Goal: Task Accomplishment & Management: Use online tool/utility

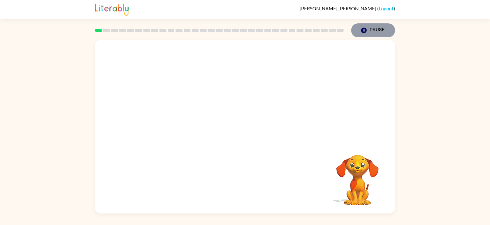
click at [362, 30] on icon "button" at bounding box center [363, 30] width 5 height 5
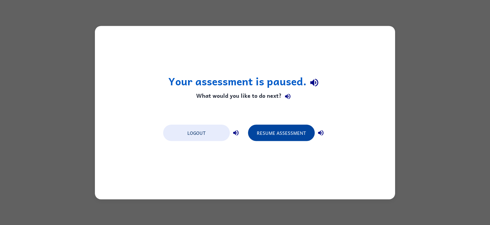
click at [287, 131] on button "Resume Assessment" at bounding box center [281, 132] width 67 height 16
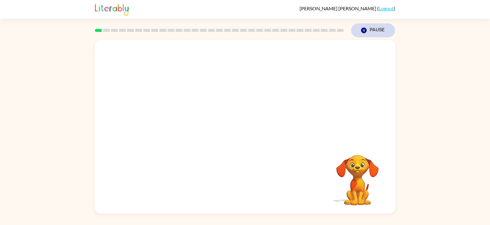
click at [376, 36] on button "Pause Pause" at bounding box center [373, 30] width 44 height 14
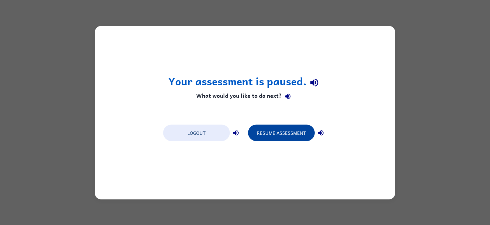
click at [266, 134] on button "Resume Assessment" at bounding box center [281, 132] width 67 height 16
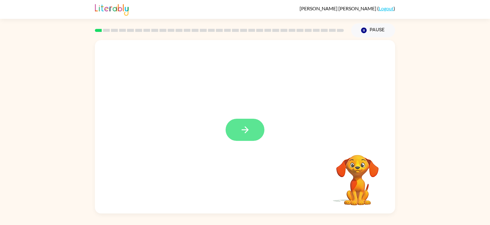
click at [249, 135] on icon "button" at bounding box center [245, 129] width 11 height 11
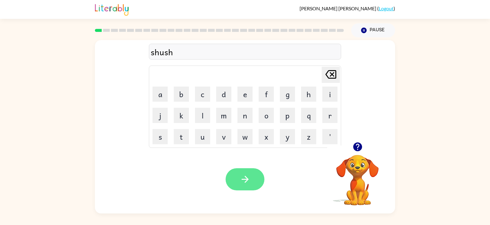
click at [251, 183] on button "button" at bounding box center [245, 179] width 39 height 22
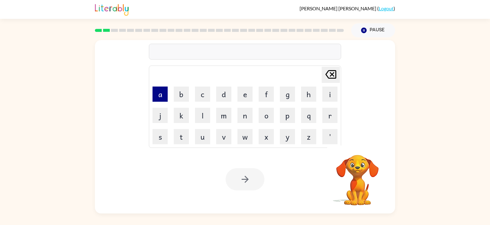
click at [163, 98] on button "a" at bounding box center [160, 93] width 15 height 15
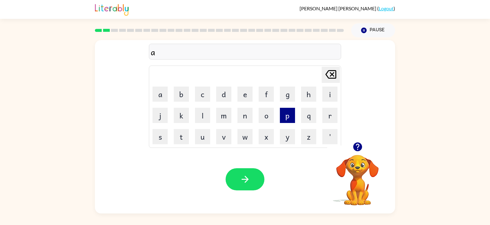
click at [292, 114] on button "p" at bounding box center [287, 115] width 15 height 15
click at [246, 96] on button "e" at bounding box center [244, 93] width 15 height 15
click at [331, 116] on button "r" at bounding box center [329, 115] width 15 height 15
click at [158, 99] on button "a" at bounding box center [160, 93] width 15 height 15
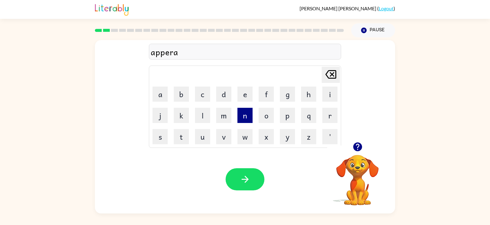
click at [244, 120] on button "n" at bounding box center [244, 115] width 15 height 15
click at [208, 95] on button "c" at bounding box center [202, 93] width 15 height 15
click at [247, 93] on button "e" at bounding box center [244, 93] width 15 height 15
click at [163, 135] on button "s" at bounding box center [160, 136] width 15 height 15
click at [169, 56] on div "apperances" at bounding box center [245, 51] width 189 height 13
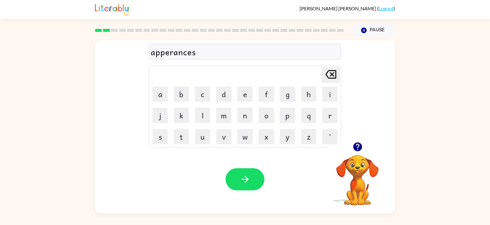
click at [169, 53] on div "apperances" at bounding box center [245, 51] width 189 height 13
click at [170, 52] on div "apperances" at bounding box center [245, 51] width 189 height 13
click at [332, 77] on icon "[PERSON_NAME] last character input" at bounding box center [331, 74] width 15 height 15
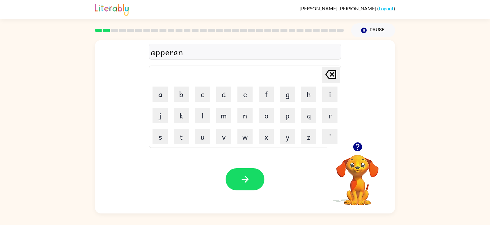
click at [332, 77] on icon "[PERSON_NAME] last character input" at bounding box center [331, 74] width 15 height 15
type button "delete"
click at [359, 174] on video "Your browser must support playing .mp4 files to use Literably. Please try using…" at bounding box center [357, 175] width 61 height 61
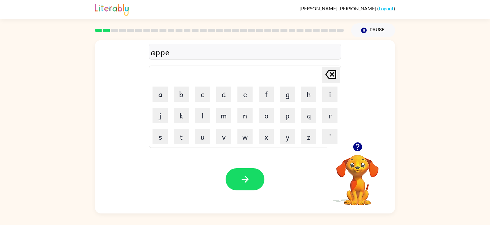
click at [358, 150] on icon "button" at bounding box center [357, 146] width 9 height 9
click at [333, 116] on button "r" at bounding box center [329, 115] width 15 height 15
click at [165, 94] on button "a" at bounding box center [160, 93] width 15 height 15
click at [252, 117] on button "n" at bounding box center [244, 115] width 15 height 15
click at [205, 97] on button "c" at bounding box center [202, 93] width 15 height 15
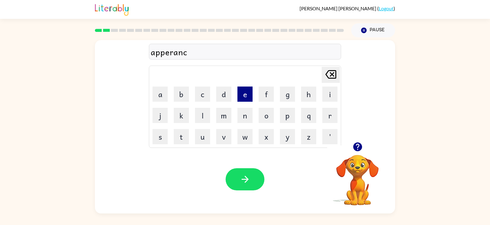
click at [238, 99] on button "e" at bounding box center [244, 93] width 15 height 15
click at [158, 138] on button "s" at bounding box center [160, 136] width 15 height 15
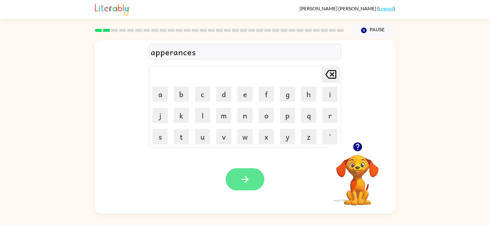
click at [244, 177] on icon "button" at bounding box center [245, 179] width 11 height 11
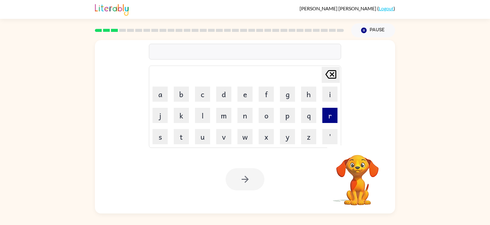
click at [325, 115] on button "r" at bounding box center [329, 115] width 15 height 15
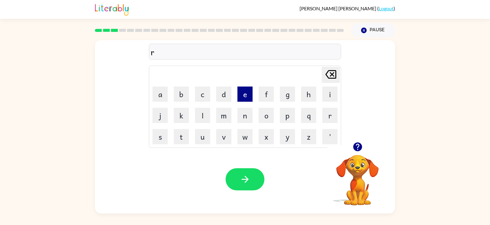
click at [248, 91] on button "e" at bounding box center [244, 93] width 15 height 15
click at [162, 96] on button "a" at bounding box center [160, 93] width 15 height 15
click at [200, 113] on button "l" at bounding box center [202, 115] width 15 height 15
click at [334, 87] on button "i" at bounding box center [329, 93] width 15 height 15
click at [355, 151] on icon "button" at bounding box center [357, 146] width 11 height 11
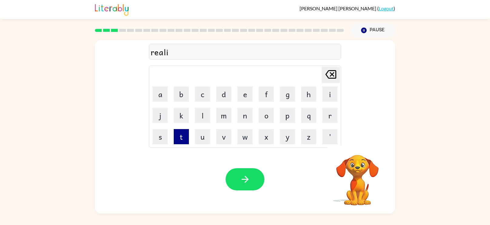
click at [181, 136] on button "t" at bounding box center [181, 136] width 15 height 15
type button "t"
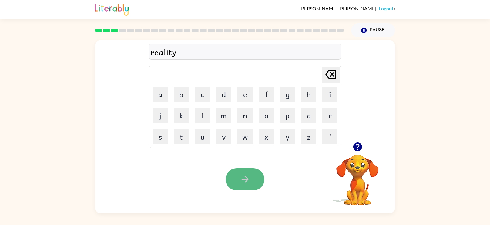
click at [245, 179] on icon "button" at bounding box center [244, 179] width 7 height 7
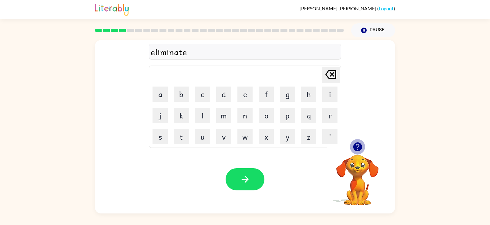
click at [361, 143] on icon "button" at bounding box center [357, 146] width 11 height 11
click at [245, 182] on icon "button" at bounding box center [244, 179] width 7 height 7
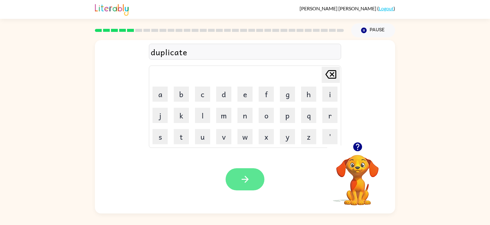
click at [240, 180] on icon "button" at bounding box center [245, 179] width 11 height 11
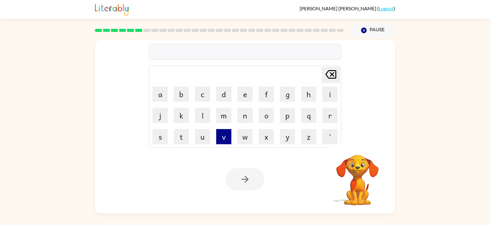
click at [221, 139] on button "v" at bounding box center [223, 136] width 15 height 15
type button "v"
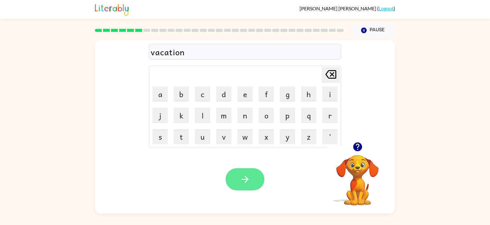
click at [242, 184] on icon "button" at bounding box center [245, 179] width 11 height 11
click at [246, 177] on icon "button" at bounding box center [244, 179] width 7 height 7
click at [233, 179] on button "button" at bounding box center [245, 179] width 39 height 22
click at [354, 151] on icon "button" at bounding box center [357, 146] width 11 height 11
click at [359, 149] on icon "button" at bounding box center [357, 146] width 9 height 9
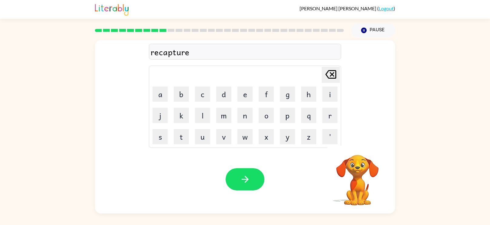
click at [223, 178] on div "Your browser must support playing .mp4 files to use Literably. Please try using…" at bounding box center [245, 179] width 300 height 68
click at [234, 178] on button "button" at bounding box center [245, 179] width 39 height 22
click at [237, 174] on button "button" at bounding box center [245, 179] width 39 height 22
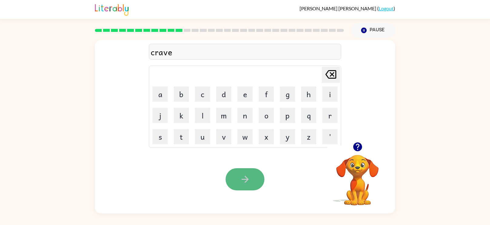
click at [243, 173] on button "button" at bounding box center [245, 179] width 39 height 22
click at [252, 177] on button "button" at bounding box center [245, 179] width 39 height 22
click at [242, 185] on button "button" at bounding box center [245, 179] width 39 height 22
click at [239, 185] on button "button" at bounding box center [245, 179] width 39 height 22
click at [253, 182] on button "button" at bounding box center [245, 179] width 39 height 22
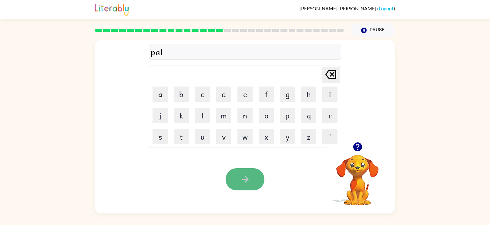
click at [247, 184] on icon "button" at bounding box center [245, 179] width 11 height 11
click at [253, 174] on button "button" at bounding box center [245, 179] width 39 height 22
click at [231, 180] on button "button" at bounding box center [245, 179] width 39 height 22
click at [246, 177] on icon "button" at bounding box center [244, 179] width 7 height 7
click at [245, 180] on icon "button" at bounding box center [245, 179] width 11 height 11
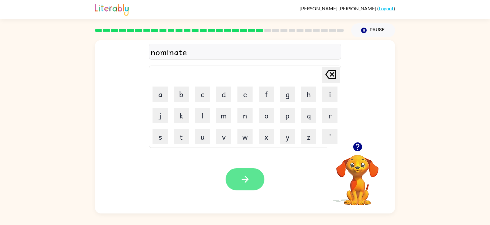
click at [245, 180] on icon "button" at bounding box center [244, 179] width 7 height 7
click at [247, 177] on icon "button" at bounding box center [245, 179] width 11 height 11
click at [249, 185] on button "button" at bounding box center [245, 179] width 39 height 22
click at [241, 188] on button "button" at bounding box center [245, 179] width 39 height 22
click at [253, 186] on button "button" at bounding box center [245, 179] width 39 height 22
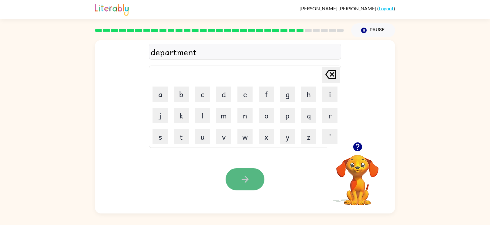
click at [228, 185] on button "button" at bounding box center [245, 179] width 39 height 22
click at [244, 177] on icon "button" at bounding box center [245, 179] width 11 height 11
click at [245, 181] on icon "button" at bounding box center [245, 179] width 11 height 11
click at [251, 180] on button "button" at bounding box center [245, 179] width 39 height 22
click at [256, 179] on button "button" at bounding box center [245, 179] width 39 height 22
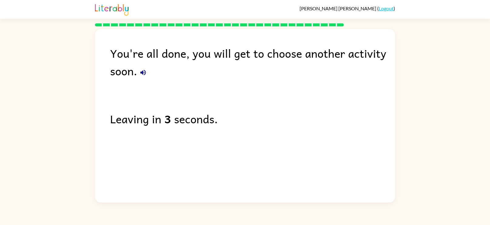
click at [144, 71] on icon "button" at bounding box center [143, 72] width 7 height 7
